Goal: Navigation & Orientation: Find specific page/section

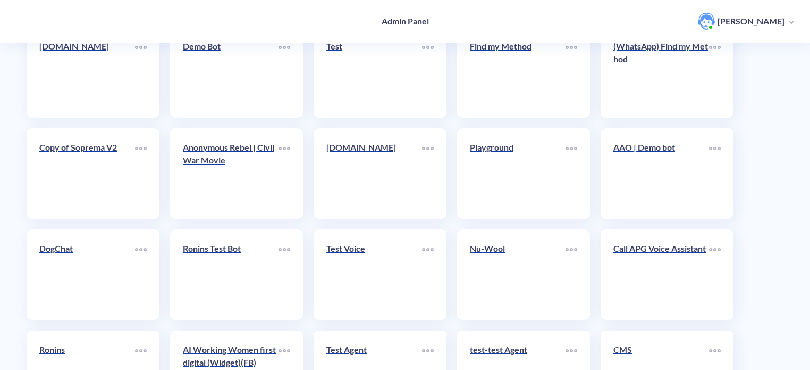
scroll to position [368, 0]
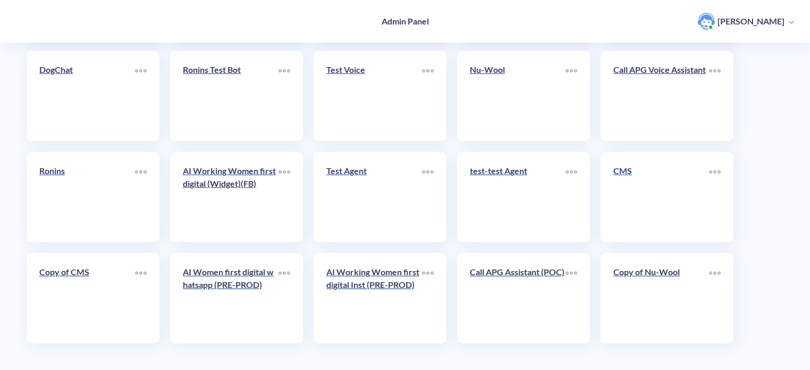
click at [652, 192] on link "CMS" at bounding box center [662, 196] width 96 height 65
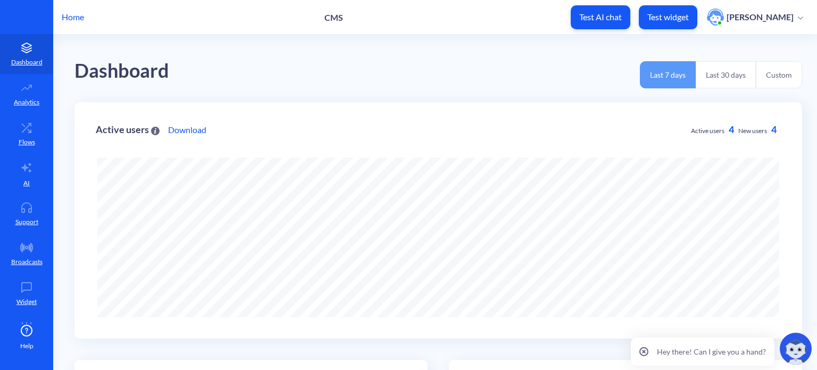
scroll to position [370, 817]
click at [26, 180] on p "AI" at bounding box center [26, 183] width 6 height 10
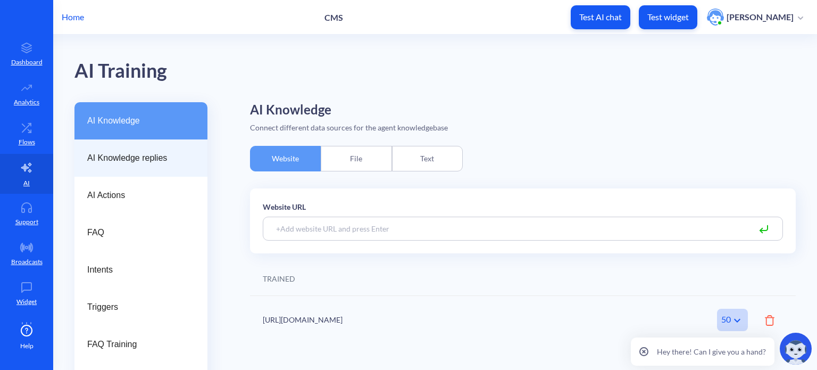
click at [146, 159] on span "AI Knowledge replies" at bounding box center [136, 158] width 99 height 13
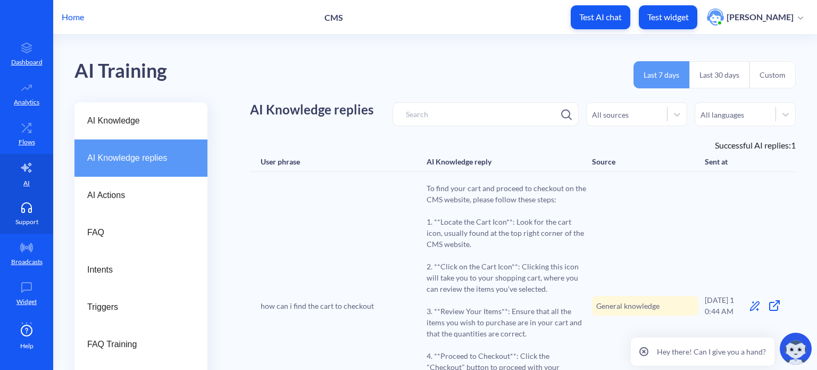
click at [29, 208] on icon at bounding box center [27, 210] width 10 height 4
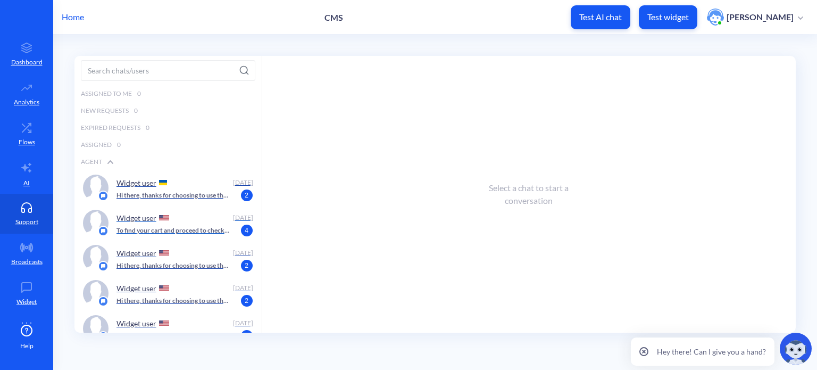
click at [137, 229] on p "To find your cart and proceed to checkout on the CMS website, please follow the…" at bounding box center [173, 230] width 114 height 10
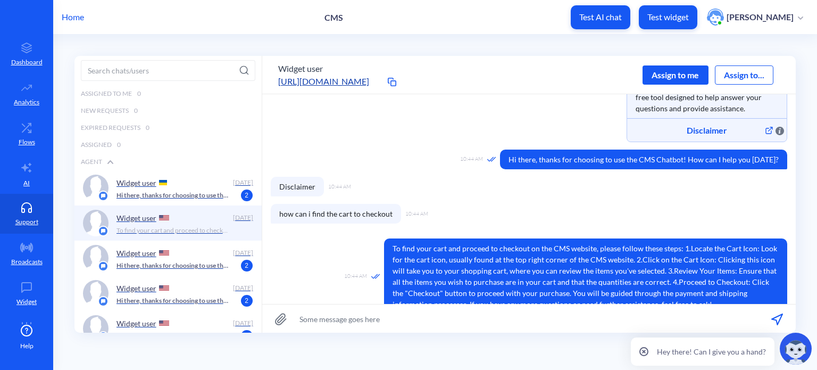
scroll to position [123, 0]
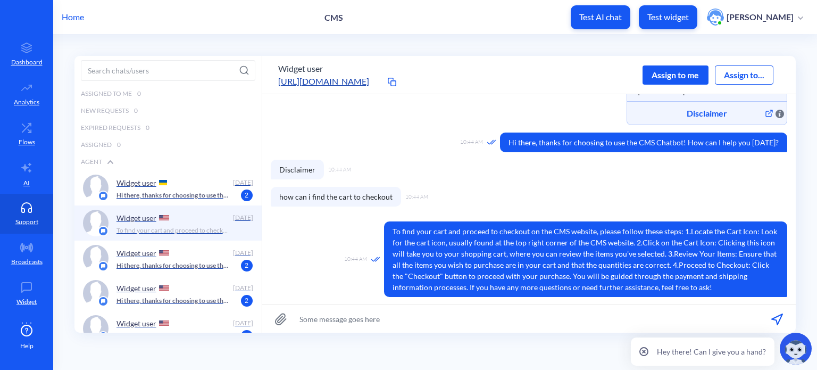
drag, startPoint x: 23, startPoint y: 53, endPoint x: 104, endPoint y: 6, distance: 93.4
click at [23, 52] on icon at bounding box center [26, 48] width 21 height 11
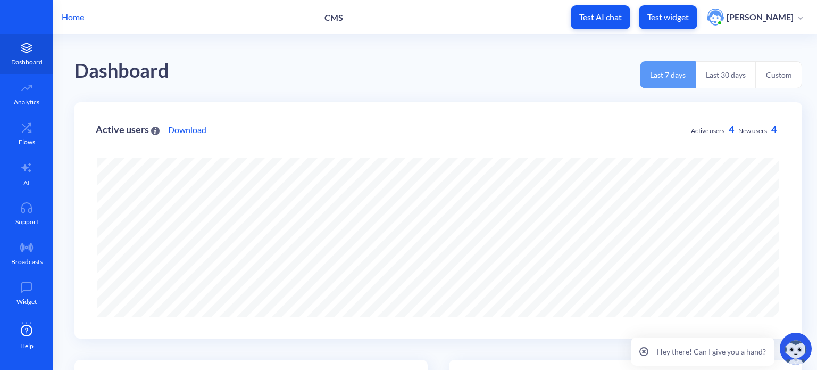
scroll to position [370, 817]
